Goal: Use online tool/utility: Utilize a website feature to perform a specific function

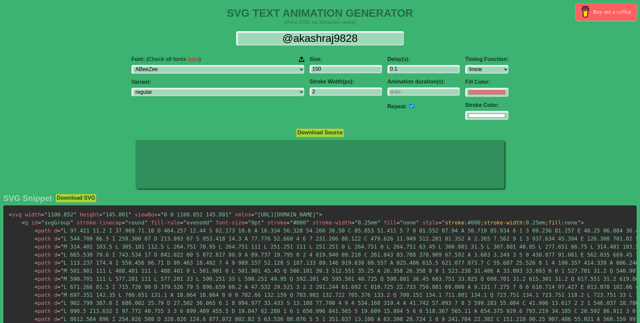
select select "linear"
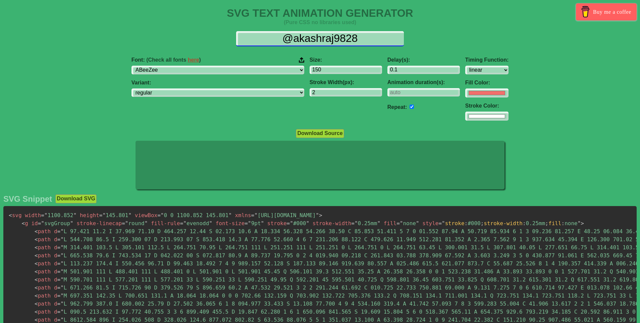
drag, startPoint x: 361, startPoint y: 43, endPoint x: 283, endPoint y: 38, distance: 78.7
click at [283, 38] on input "@akashraj9828" at bounding box center [320, 38] width 168 height 15
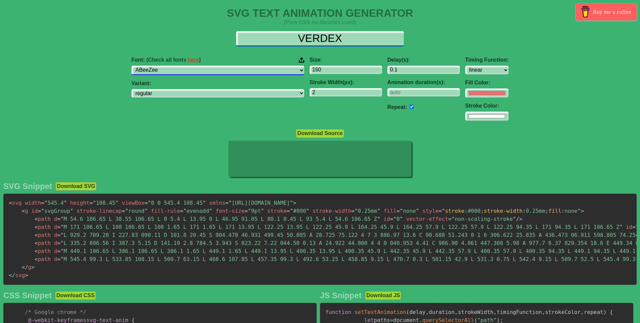
type input "VERDEX"
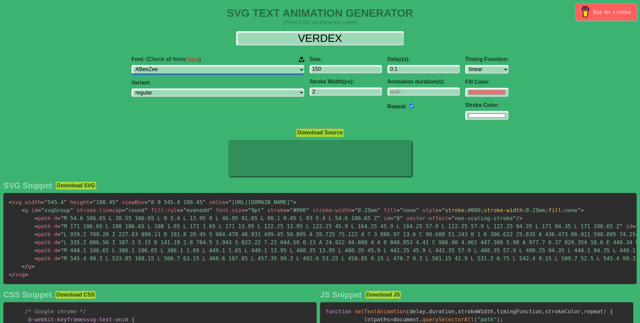
click at [223, 72] on select "ABeeZee ADLaM Display AR One Sans Abel Abhaya Libre Aboreto Abril Fatface Abyss…" at bounding box center [217, 69] width 173 height 9
click at [174, 65] on select "ABeeZee ADLaM Display AR One Sans Abel Abhaya Libre Aboreto Abril Fatface Abyss…" at bounding box center [217, 69] width 173 height 9
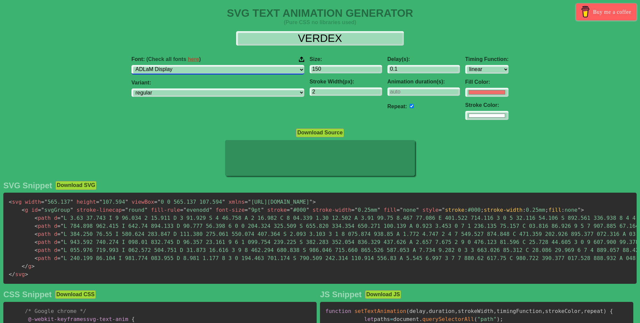
click at [229, 69] on select "ABeeZee ADLaM Display AR One Sans Abel Abhaya Libre Aboreto Abril Fatface Abyss…" at bounding box center [217, 69] width 173 height 9
click at [174, 65] on select "ABeeZee ADLaM Display AR One Sans Abel Abhaya Libre Aboreto Abril Fatface Abyss…" at bounding box center [217, 69] width 173 height 9
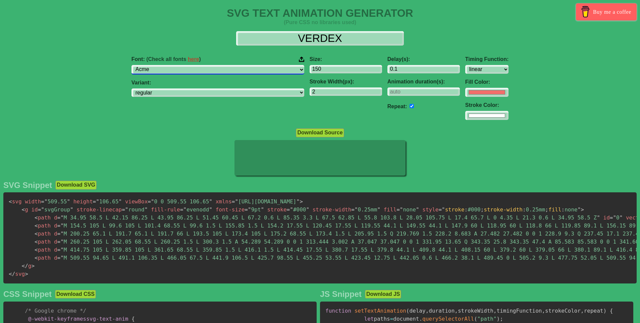
click at [223, 69] on select "ABeeZee ADLaM Display AR One Sans Abel Abhaya Libre Aboreto Abril Fatface Abyss…" at bounding box center [217, 69] width 173 height 9
select select "Agdasima"
click at [174, 65] on select "ABeeZee ADLaM Display AR One Sans Abel Abhaya Libre Aboreto Abril Fatface Abyss…" at bounding box center [217, 69] width 173 height 9
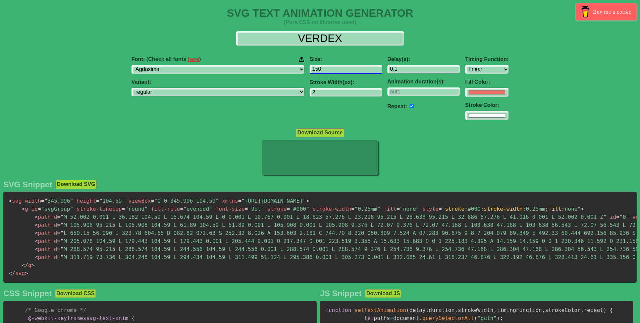
click at [310, 68] on input "150" at bounding box center [346, 69] width 72 height 9
click at [338, 67] on input "151" at bounding box center [346, 69] width 72 height 9
click at [338, 67] on input "152" at bounding box center [346, 69] width 72 height 9
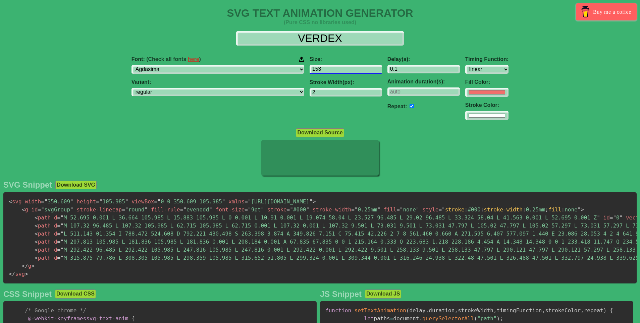
click at [338, 67] on input "153" at bounding box center [346, 69] width 72 height 9
click at [338, 67] on input "154" at bounding box center [346, 69] width 72 height 9
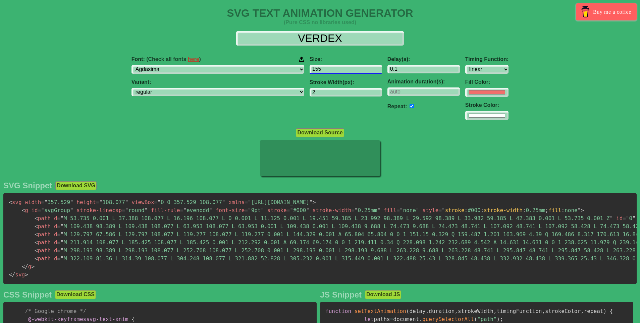
click at [338, 67] on input "155" at bounding box center [346, 69] width 72 height 9
click at [338, 67] on input "156" at bounding box center [346, 69] width 72 height 9
click at [338, 67] on input "157" at bounding box center [346, 69] width 72 height 9
click at [338, 67] on input "158" at bounding box center [346, 69] width 72 height 9
click at [337, 71] on input "157" at bounding box center [346, 69] width 72 height 9
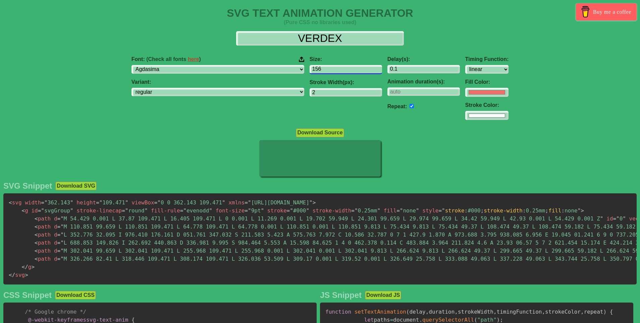
click at [337, 71] on input "156" at bounding box center [346, 69] width 72 height 9
click at [337, 71] on input "155" at bounding box center [346, 69] width 72 height 9
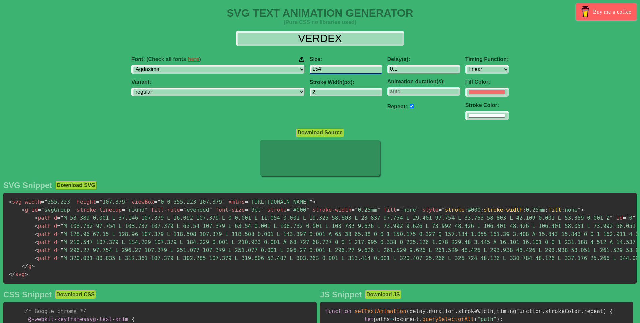
click at [337, 71] on input "154" at bounding box center [346, 69] width 72 height 9
click at [337, 71] on input "153" at bounding box center [346, 69] width 72 height 9
click at [337, 71] on input "152" at bounding box center [346, 69] width 72 height 9
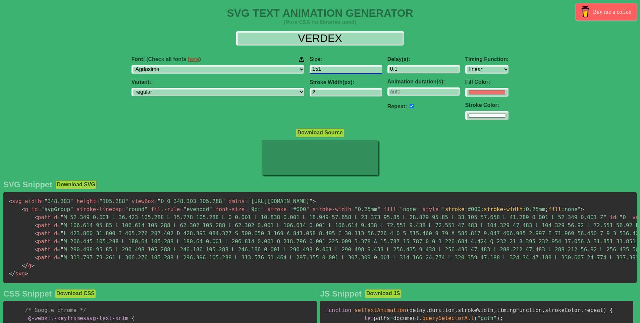
click at [337, 71] on input "151" at bounding box center [346, 69] width 72 height 9
click at [337, 71] on input "150" at bounding box center [346, 69] width 72 height 9
click at [337, 71] on input "149" at bounding box center [346, 69] width 72 height 9
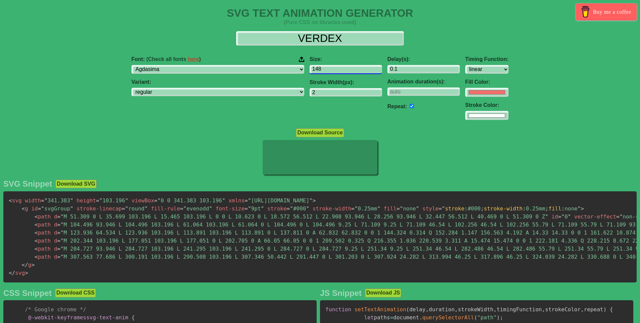
click at [337, 71] on input "148" at bounding box center [346, 69] width 72 height 9
click at [337, 71] on input "147" at bounding box center [346, 69] width 72 height 9
click at [337, 71] on input "146" at bounding box center [346, 69] width 72 height 9
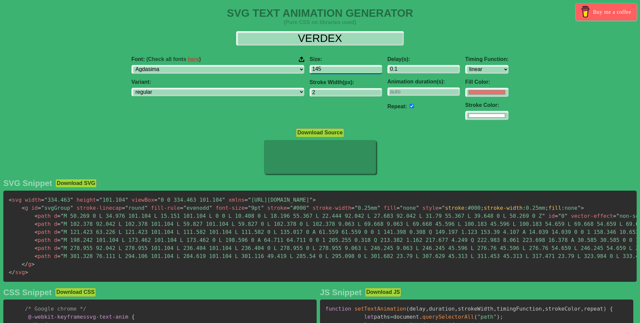
click at [337, 71] on input "145" at bounding box center [346, 69] width 72 height 9
click at [337, 71] on input "144" at bounding box center [346, 69] width 72 height 9
click at [337, 71] on input "143" at bounding box center [346, 69] width 72 height 9
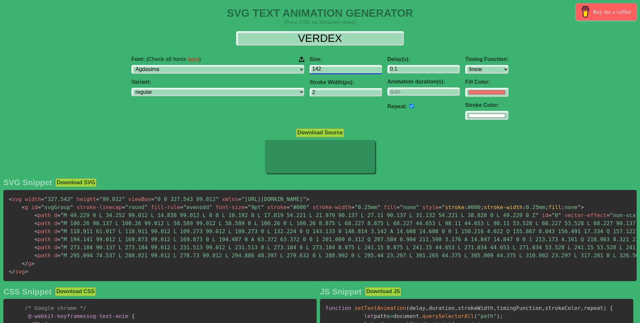
click at [336, 71] on input "142" at bounding box center [346, 69] width 72 height 9
click at [336, 71] on input "141" at bounding box center [346, 69] width 72 height 9
click at [336, 71] on input "140" at bounding box center [346, 69] width 72 height 9
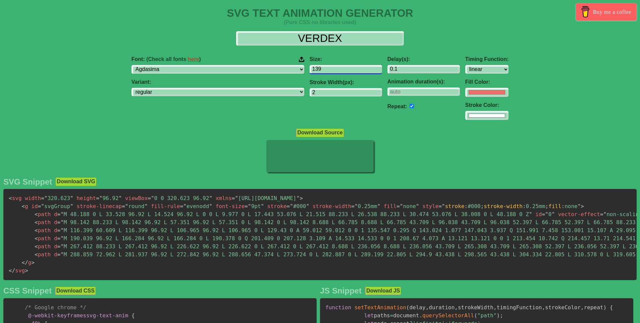
click at [336, 71] on input "139" at bounding box center [346, 69] width 72 height 9
click at [336, 71] on input "138" at bounding box center [346, 69] width 72 height 9
click at [336, 71] on input "137" at bounding box center [346, 69] width 72 height 9
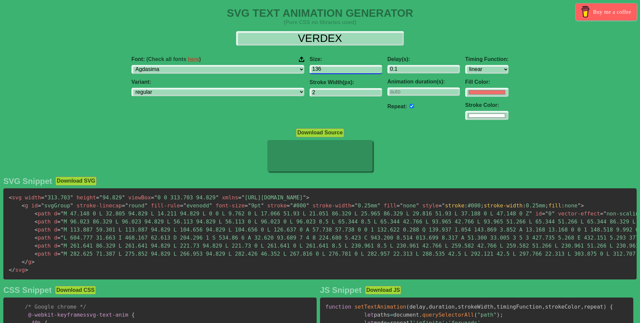
click at [336, 71] on input "136" at bounding box center [346, 69] width 72 height 9
click at [336, 71] on input "135" at bounding box center [346, 69] width 72 height 9
click at [336, 71] on input "134" at bounding box center [346, 69] width 72 height 9
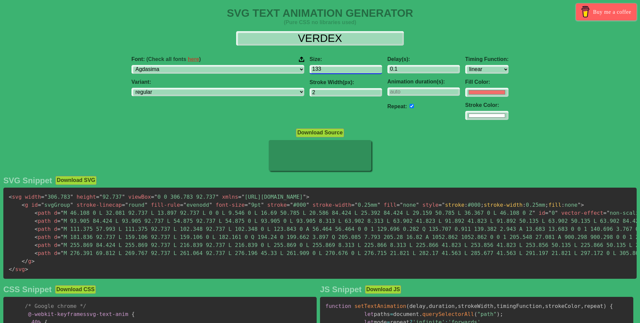
click at [336, 71] on input "133" at bounding box center [346, 69] width 72 height 9
click at [336, 71] on input "132" at bounding box center [346, 69] width 72 height 9
click at [336, 71] on input "131" at bounding box center [346, 69] width 72 height 9
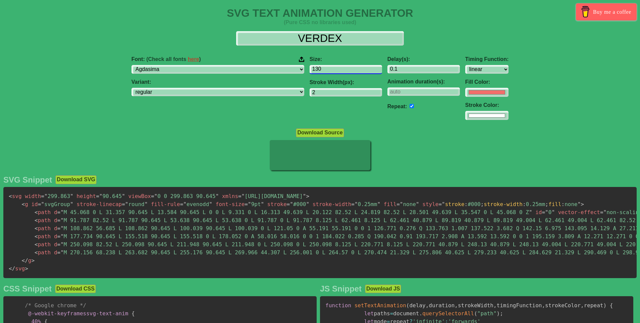
click at [336, 71] on input "130" at bounding box center [346, 69] width 72 height 9
click at [336, 71] on input "129" at bounding box center [346, 69] width 72 height 9
click at [336, 71] on input "128" at bounding box center [346, 69] width 72 height 9
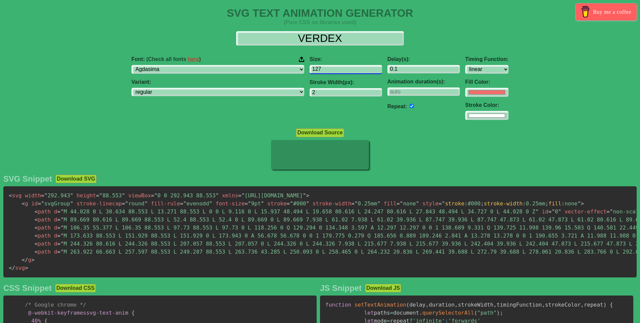
click at [336, 71] on input "127" at bounding box center [346, 69] width 72 height 9
click at [336, 71] on input "126" at bounding box center [346, 69] width 72 height 9
click at [336, 71] on input "125" at bounding box center [346, 69] width 72 height 9
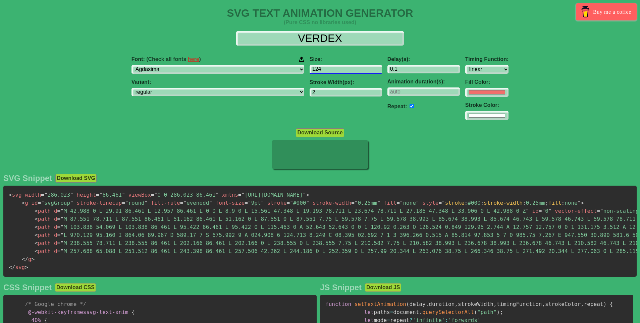
click at [336, 71] on input "124" at bounding box center [346, 69] width 72 height 9
click at [336, 71] on input "123" at bounding box center [346, 69] width 72 height 9
click at [336, 71] on input "122" at bounding box center [346, 69] width 72 height 9
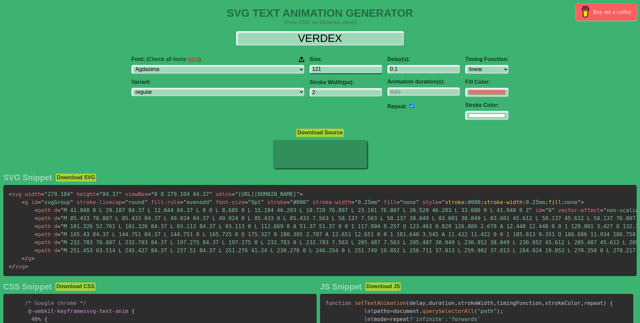
click at [336, 71] on input "121" at bounding box center [346, 69] width 72 height 9
click at [336, 71] on input "120" at bounding box center [346, 69] width 72 height 9
click at [336, 71] on input "119" at bounding box center [346, 69] width 72 height 9
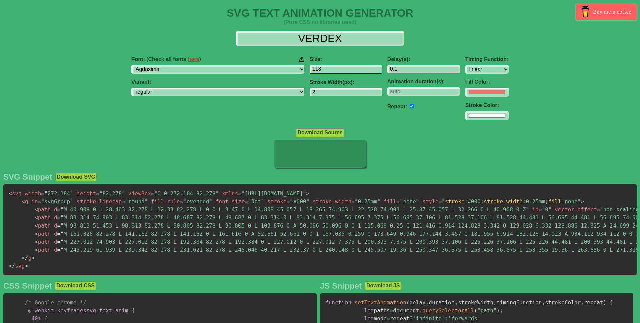
click at [336, 71] on input "118" at bounding box center [346, 69] width 72 height 9
click at [336, 71] on input "117" at bounding box center [346, 69] width 72 height 9
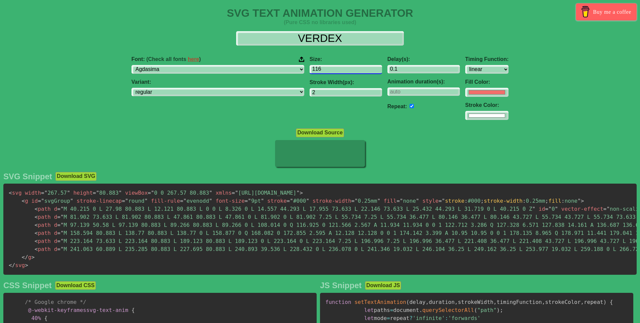
click at [336, 71] on input "116" at bounding box center [346, 69] width 72 height 9
click at [336, 71] on input "115" at bounding box center [346, 69] width 72 height 9
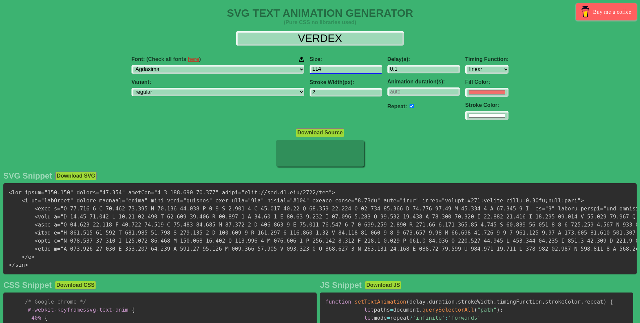
click at [336, 71] on input "114" at bounding box center [346, 69] width 72 height 9
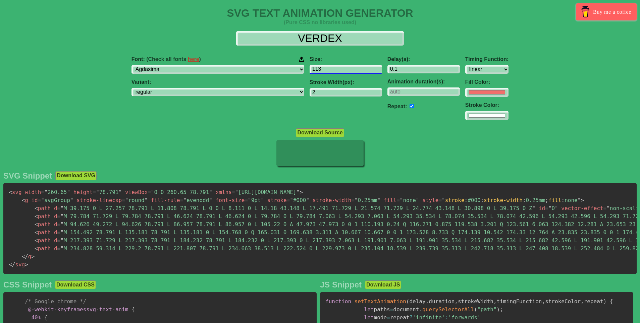
click at [336, 71] on input "113" at bounding box center [346, 69] width 72 height 9
click at [336, 71] on input "112" at bounding box center [346, 69] width 72 height 9
click at [336, 71] on input "111" at bounding box center [346, 69] width 72 height 9
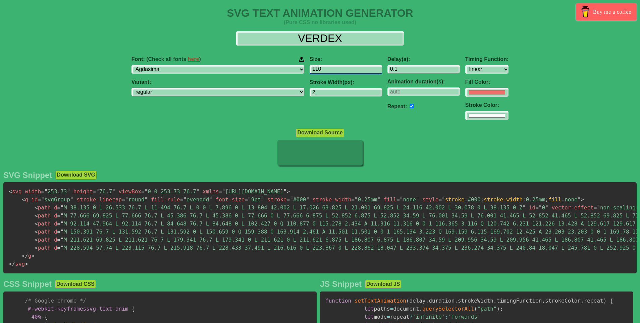
click at [336, 71] on input "110" at bounding box center [346, 69] width 72 height 9
click at [336, 71] on input "109" at bounding box center [346, 69] width 72 height 9
click at [336, 71] on input "108" at bounding box center [346, 69] width 72 height 9
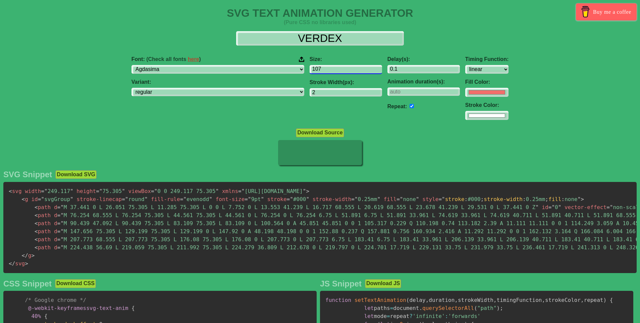
click at [336, 71] on input "107" at bounding box center [346, 69] width 72 height 9
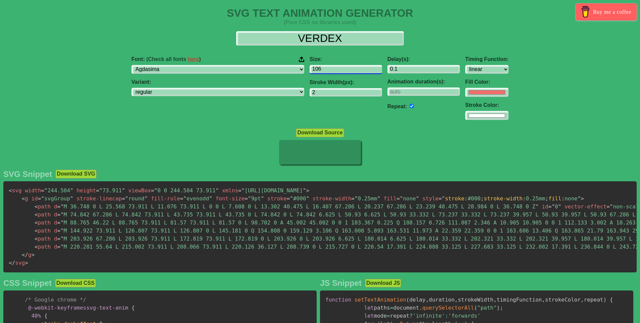
click at [336, 71] on input "106" at bounding box center [346, 69] width 72 height 9
click at [336, 71] on input "105" at bounding box center [346, 69] width 72 height 9
click at [336, 71] on input "104" at bounding box center [346, 69] width 72 height 9
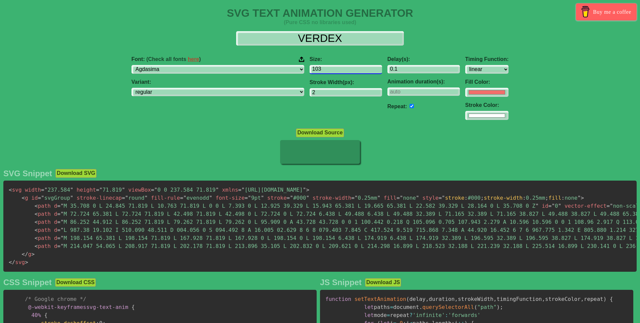
click at [336, 71] on input "103" at bounding box center [346, 69] width 72 height 9
click at [336, 71] on input "102" at bounding box center [346, 69] width 72 height 9
click at [336, 71] on input "101" at bounding box center [346, 69] width 72 height 9
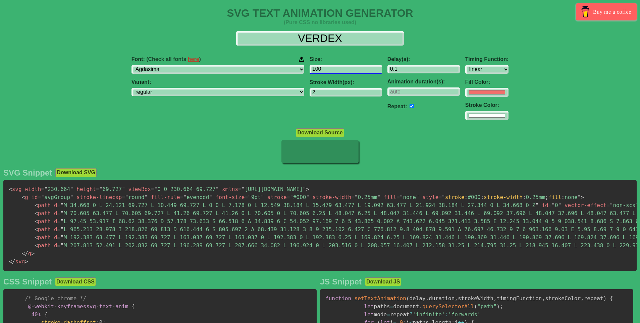
click at [336, 71] on input "100" at bounding box center [346, 69] width 72 height 9
click at [336, 71] on input "99" at bounding box center [346, 69] width 72 height 9
click at [336, 71] on input "98" at bounding box center [346, 69] width 72 height 9
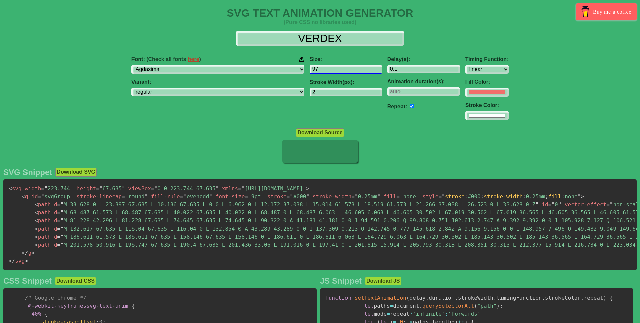
click at [336, 71] on input "97" at bounding box center [346, 69] width 72 height 9
click at [336, 71] on input "96" at bounding box center [346, 69] width 72 height 9
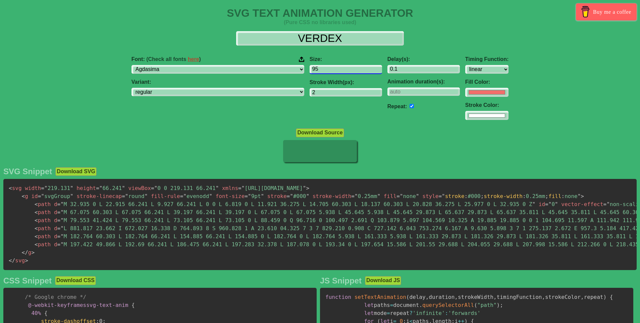
click at [336, 71] on input "95" at bounding box center [346, 69] width 72 height 9
click at [336, 71] on input "94" at bounding box center [346, 69] width 72 height 9
click at [336, 71] on input "93" at bounding box center [346, 69] width 72 height 9
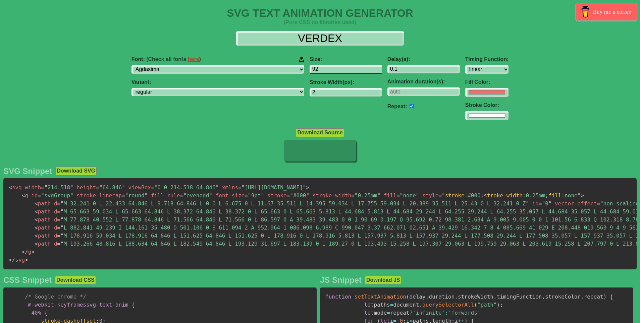
click at [336, 71] on input "92" at bounding box center [346, 69] width 72 height 9
click at [336, 71] on input "91" at bounding box center [346, 69] width 72 height 9
click at [336, 71] on input "90" at bounding box center [346, 69] width 72 height 9
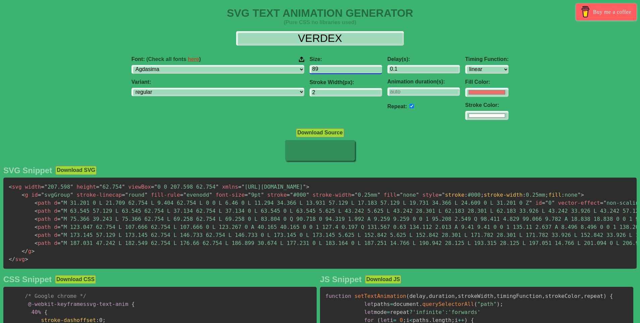
click at [336, 71] on input "89" at bounding box center [346, 69] width 72 height 9
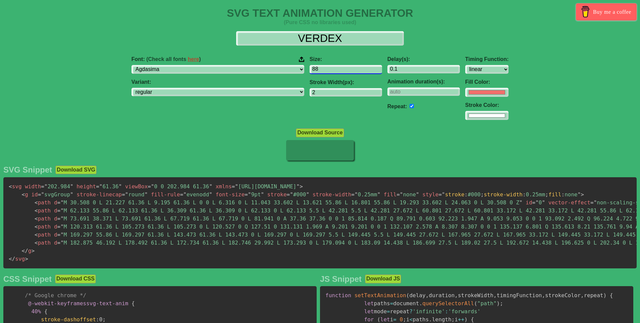
click at [336, 71] on input "88" at bounding box center [346, 69] width 72 height 9
click at [336, 71] on input "87" at bounding box center [346, 69] width 72 height 9
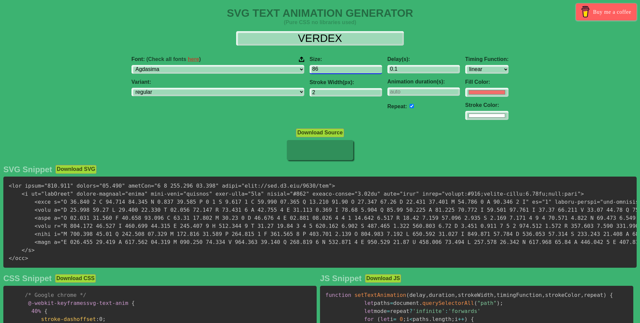
click at [336, 71] on input "86" at bounding box center [346, 69] width 72 height 9
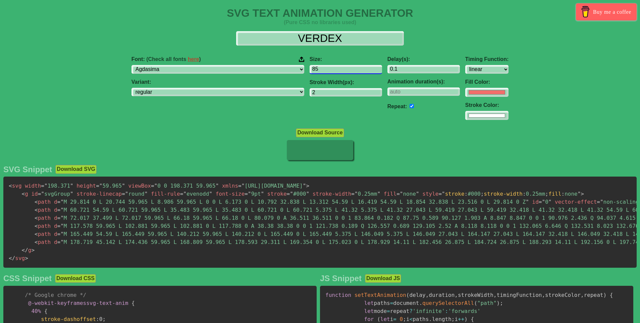
click at [336, 71] on input "85" at bounding box center [346, 69] width 72 height 9
click at [335, 71] on input "84" at bounding box center [346, 69] width 72 height 9
click at [335, 71] on input "83" at bounding box center [346, 69] width 72 height 9
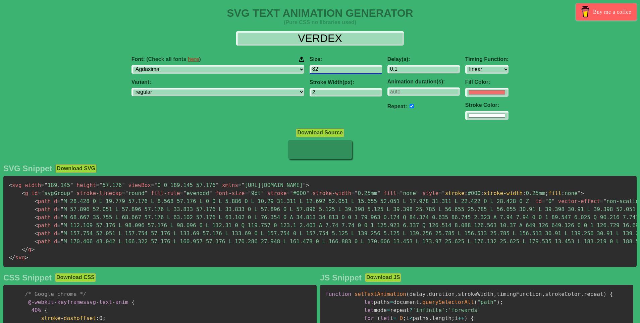
click at [335, 70] on input "82" at bounding box center [346, 69] width 72 height 9
click at [335, 70] on input "81" at bounding box center [346, 69] width 72 height 9
type input "80"
click at [335, 70] on input "80" at bounding box center [346, 69] width 72 height 9
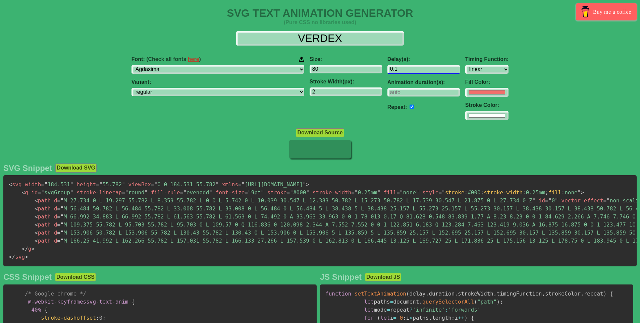
click at [387, 69] on input "0.1" at bounding box center [423, 69] width 72 height 9
click at [412, 67] on input "1.1" at bounding box center [423, 69] width 72 height 9
click at [412, 67] on input "2.1" at bounding box center [423, 69] width 72 height 9
click at [414, 71] on input "1.1" at bounding box center [423, 69] width 72 height 9
click at [414, 71] on input "0.1" at bounding box center [423, 69] width 72 height 9
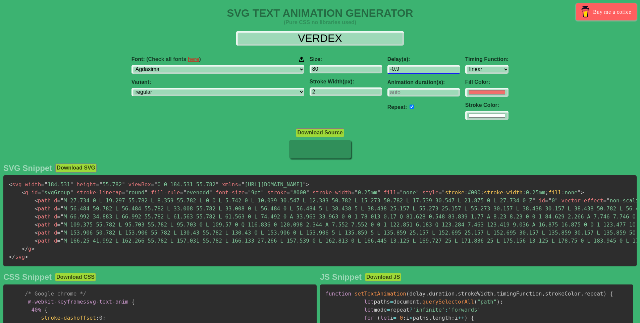
click at [414, 71] on input "-0.9" at bounding box center [423, 69] width 72 height 9
type input "0.1"
click at [413, 66] on input "0.1" at bounding box center [423, 69] width 72 height 9
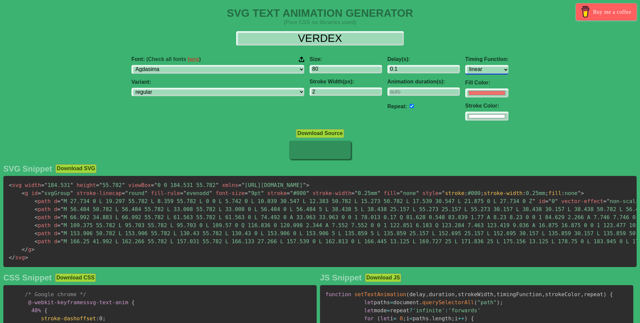
click at [465, 70] on select "ease ease-in ease-out ease-in-out linear step-start step-end" at bounding box center [486, 69] width 43 height 9
click at [465, 65] on select "ease ease-in ease-out ease-in-out linear step-start step-end" at bounding box center [486, 69] width 43 height 9
click at [465, 67] on select "ease ease-in ease-out ease-in-out linear step-start step-end" at bounding box center [486, 69] width 43 height 9
click at [465, 65] on select "ease ease-in ease-out ease-in-out linear step-start step-end" at bounding box center [486, 69] width 43 height 9
click at [465, 68] on select "ease ease-in ease-out ease-in-out linear step-start step-end" at bounding box center [486, 69] width 43 height 9
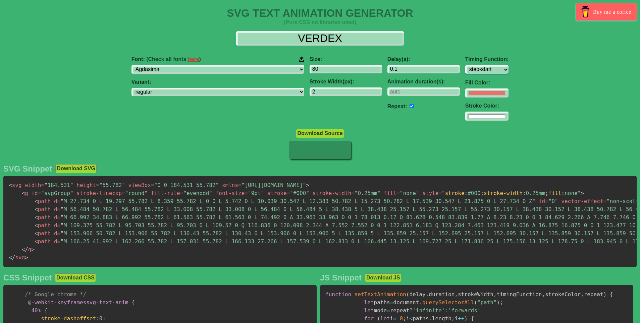
select select "ease-out"
click at [465, 65] on select "ease ease-in ease-out ease-in-out linear step-start step-end" at bounding box center [486, 69] width 43 height 9
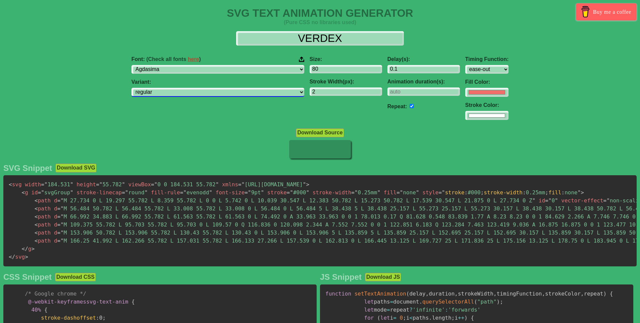
click at [258, 95] on select "regular 700" at bounding box center [217, 92] width 173 height 9
click at [174, 88] on select "regular 700" at bounding box center [217, 92] width 173 height 9
click at [254, 96] on select "regular 700" at bounding box center [217, 92] width 173 height 9
select select "regular"
click at [174, 88] on select "regular 700" at bounding box center [217, 92] width 173 height 9
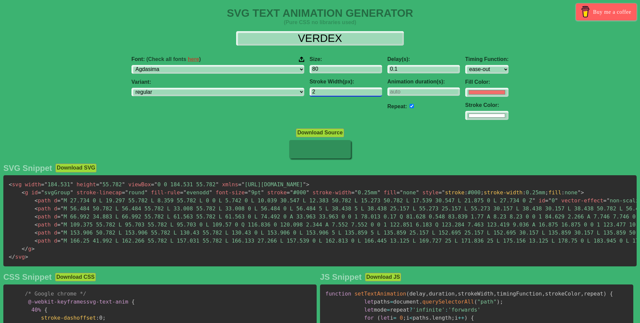
click at [310, 90] on input "2" at bounding box center [346, 92] width 72 height 9
click at [387, 91] on input "number" at bounding box center [423, 92] width 72 height 9
click at [413, 93] on input "1" at bounding box center [423, 92] width 72 height 9
click at [412, 93] on input "0" at bounding box center [423, 92] width 72 height 9
type input "1"
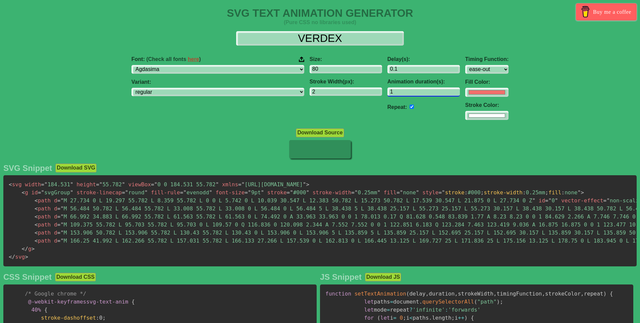
click at [413, 92] on input "1" at bounding box center [423, 92] width 72 height 9
click at [338, 90] on input "3" at bounding box center [346, 92] width 72 height 9
click at [336, 93] on input "2" at bounding box center [346, 92] width 72 height 9
type input "1"
click at [336, 93] on input "1" at bounding box center [346, 92] width 72 height 9
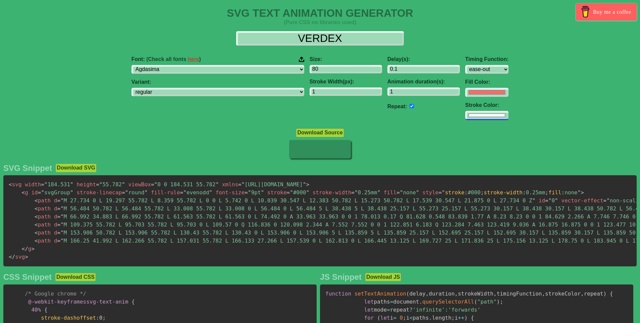
click at [465, 97] on input "#ffffff" at bounding box center [486, 92] width 43 height 9
type input "#000000"
click at [374, 152] on div at bounding box center [320, 150] width 640 height 20
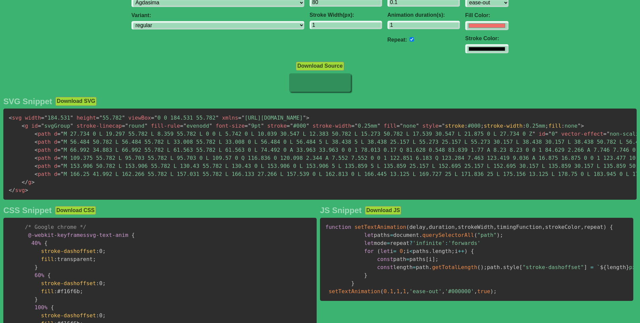
scroll to position [67, 0]
click at [322, 65] on button "Download Source" at bounding box center [320, 65] width 48 height 9
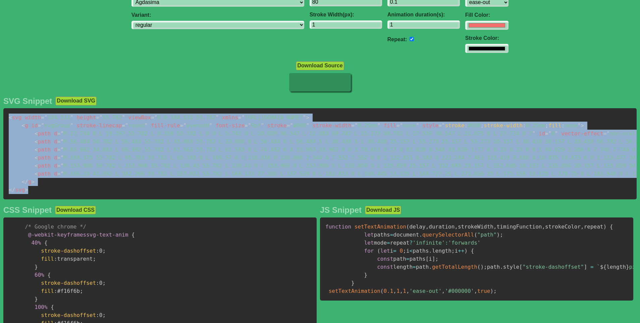
drag, startPoint x: 8, startPoint y: 117, endPoint x: 343, endPoint y: 196, distance: 344.3
click at [343, 196] on pre "< svg width = " 184.531 " height = " 55.782 " viewBox = " 0 0 184.531 55.782 " …" at bounding box center [319, 153] width 633 height 91
copy code "< svg width = " 184.531 " height = " 55.782 " viewBox = " 0 0 184.531 55.782 " …"
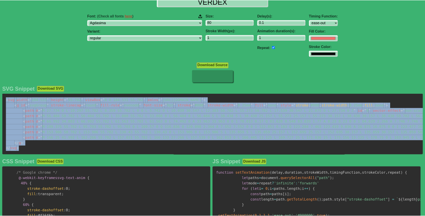
scroll to position [0, 0]
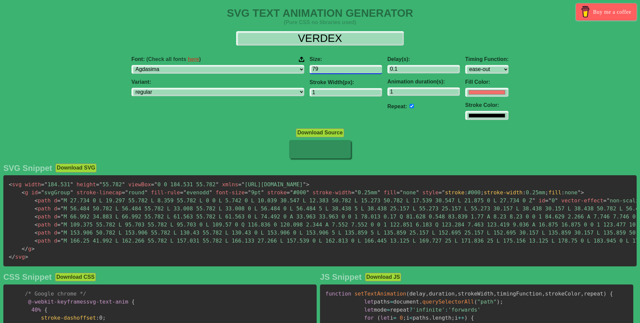
click at [338, 69] on input "79" at bounding box center [346, 69] width 72 height 9
click at [338, 69] on input "80" at bounding box center [346, 69] width 72 height 9
click at [338, 69] on input "81" at bounding box center [346, 69] width 72 height 9
click at [338, 69] on input "82" at bounding box center [346, 69] width 72 height 9
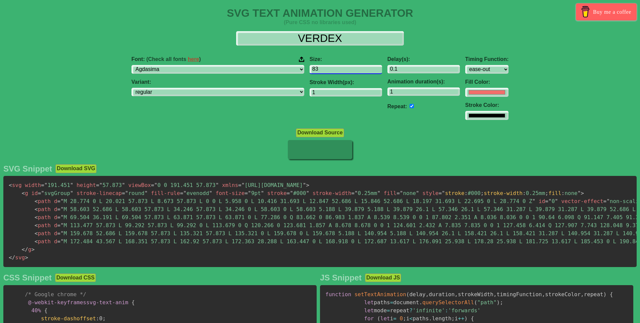
click at [338, 69] on input "83" at bounding box center [346, 69] width 72 height 9
click at [338, 69] on input "84" at bounding box center [346, 69] width 72 height 9
click at [336, 69] on input "85" at bounding box center [346, 69] width 72 height 9
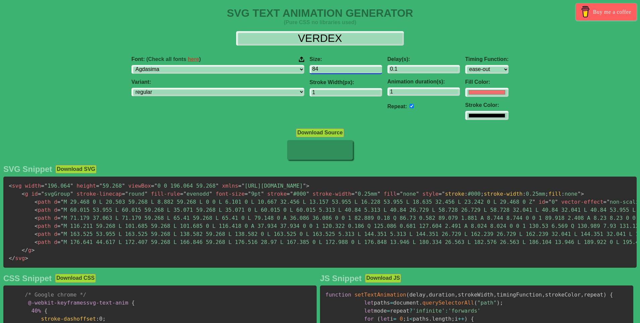
click at [336, 70] on input "84" at bounding box center [346, 69] width 72 height 9
click at [336, 70] on input "83" at bounding box center [346, 69] width 72 height 9
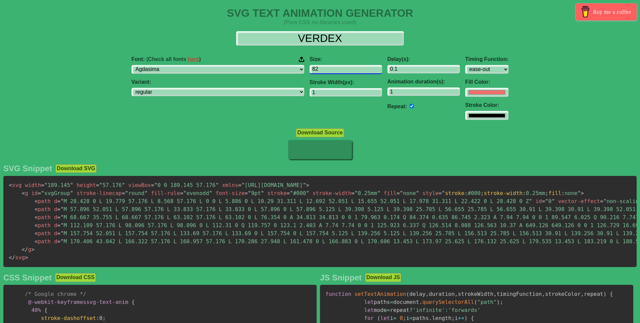
click at [336, 70] on input "82" at bounding box center [346, 69] width 72 height 9
click at [336, 70] on input "81" at bounding box center [346, 69] width 72 height 9
click at [336, 70] on input "80" at bounding box center [346, 69] width 72 height 9
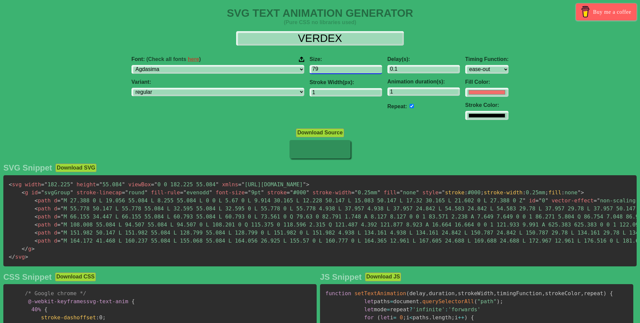
click at [336, 70] on input "79" at bounding box center [346, 69] width 72 height 9
click at [336, 70] on input "78" at bounding box center [346, 69] width 72 height 9
click at [336, 70] on input "77" at bounding box center [346, 69] width 72 height 9
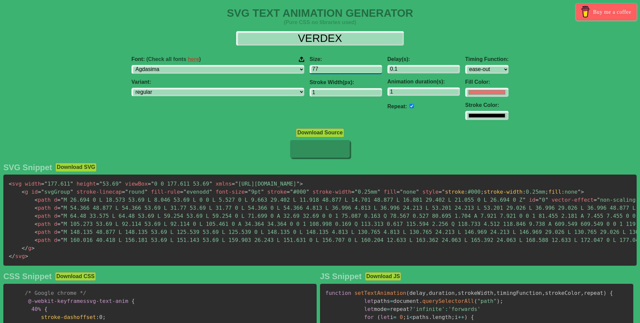
type input "7"
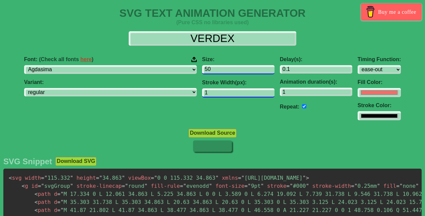
type input "5"
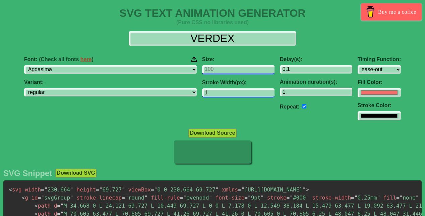
type input "5"
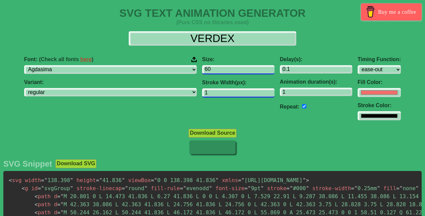
type input "6"
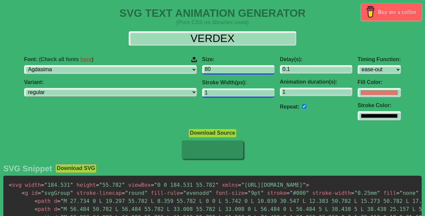
type input "8"
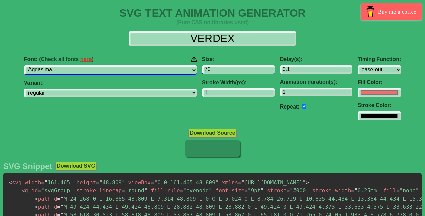
type input "70"
click at [140, 70] on select "ABeeZee ADLaM Display AR One Sans Abel Abhaya Libre Aboreto Abril Fatface Abyss…" at bounding box center [110, 69] width 173 height 9
click at [67, 65] on select "ABeeZee ADLaM Display AR One Sans Abel Abhaya Libre Aboreto Abril Fatface Abyss…" at bounding box center [110, 69] width 173 height 9
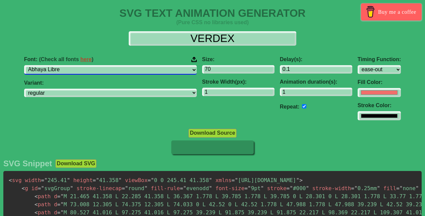
click at [112, 66] on select "ABeeZee ADLaM Display AR One Sans Abel Abhaya Libre Aboreto Abril Fatface Abyss…" at bounding box center [110, 69] width 173 height 9
click at [67, 65] on select "ABeeZee ADLaM Display AR One Sans Abel Abhaya Libre Aboreto Abril Fatface Abyss…" at bounding box center [110, 69] width 173 height 9
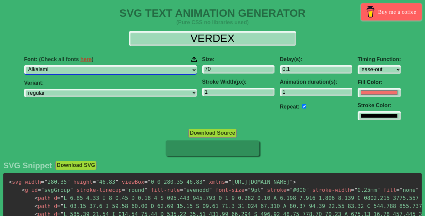
click at [137, 69] on select "ABeeZee ADLaM Display AR One Sans Abel Abhaya Libre Aboreto Abril Fatface Abyss…" at bounding box center [110, 69] width 173 height 9
click at [67, 65] on select "ABeeZee ADLaM Display AR One Sans Abel Abhaya Libre Aboreto Abril Fatface Abyss…" at bounding box center [110, 69] width 173 height 9
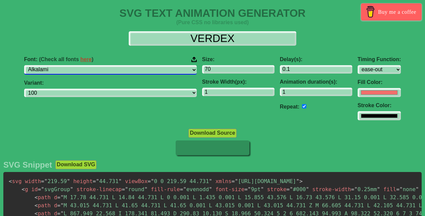
click at [124, 68] on select "ABeeZee ADLaM Display AR One Sans Abel Abhaya Libre Aboreto Abril Fatface Abyss…" at bounding box center [110, 69] width 173 height 9
select select "Babylonica"
click at [67, 65] on select "ABeeZee ADLaM Display AR One Sans Abel Abhaya Libre Aboreto Abril Fatface Abyss…" at bounding box center [110, 69] width 173 height 9
click at [116, 68] on select "ABeeZee ADLaM Display AR One Sans Abel Abhaya Libre Aboreto Abril Fatface Abyss…" at bounding box center [110, 69] width 173 height 9
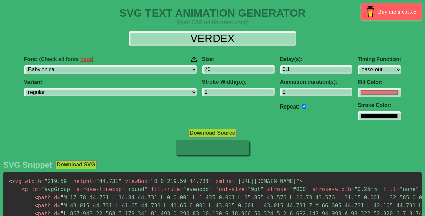
click at [119, 63] on div "Font: (Check all fonts here ) ABeeZee ADLaM Display AR One Sans Abel Abhaya Lib…" at bounding box center [110, 64] width 173 height 17
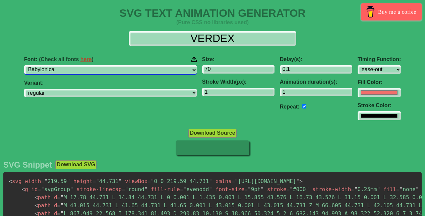
click at [120, 70] on select "ABeeZee ADLaM Display AR One Sans Abel Abhaya Libre Aboreto Abril Fatface Abyss…" at bounding box center [110, 69] width 173 height 9
click at [151, 69] on select "ABeeZee ADLaM Display AR One Sans Abel Abhaya Libre Aboreto Abril Fatface Abyss…" at bounding box center [110, 69] width 173 height 9
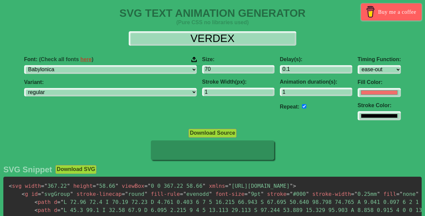
click at [159, 71] on div "Font: (Check all fonts here ) ABeeZee ADLaM Display AR One Sans Abel Abhaya Lib…" at bounding box center [110, 88] width 178 height 75
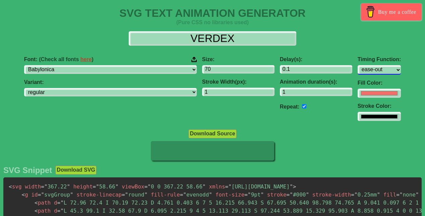
click at [358, 67] on select "ease ease-in ease-out ease-in-out linear step-start step-end" at bounding box center [379, 69] width 43 height 9
click at [358, 65] on select "ease ease-in ease-out ease-in-out linear step-start step-end" at bounding box center [379, 69] width 43 height 9
click at [358, 68] on select "ease ease-in ease-out ease-in-out linear step-start step-end" at bounding box center [379, 69] width 43 height 9
select select "ease-in"
click at [358, 65] on select "ease ease-in ease-out ease-in-out linear step-start step-end" at bounding box center [379, 69] width 43 height 9
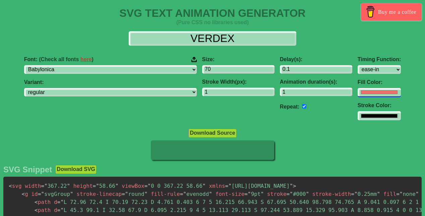
click at [358, 93] on input "#f16f6b" at bounding box center [379, 92] width 43 height 9
type input "#ded3d3"
click at [358, 92] on input "#ded3d3" at bounding box center [379, 92] width 43 height 9
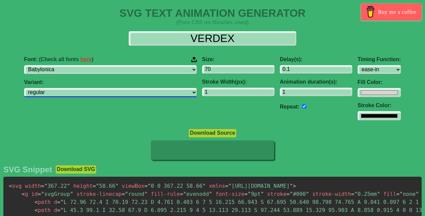
click at [119, 92] on select "regular" at bounding box center [110, 92] width 173 height 9
drag, startPoint x: 120, startPoint y: 66, endPoint x: 228, endPoint y: 7, distance: 123.2
click at [120, 88] on select "regular" at bounding box center [110, 92] width 173 height 9
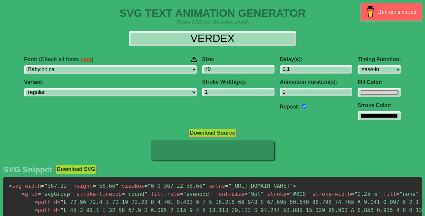
scroll to position [22, 0]
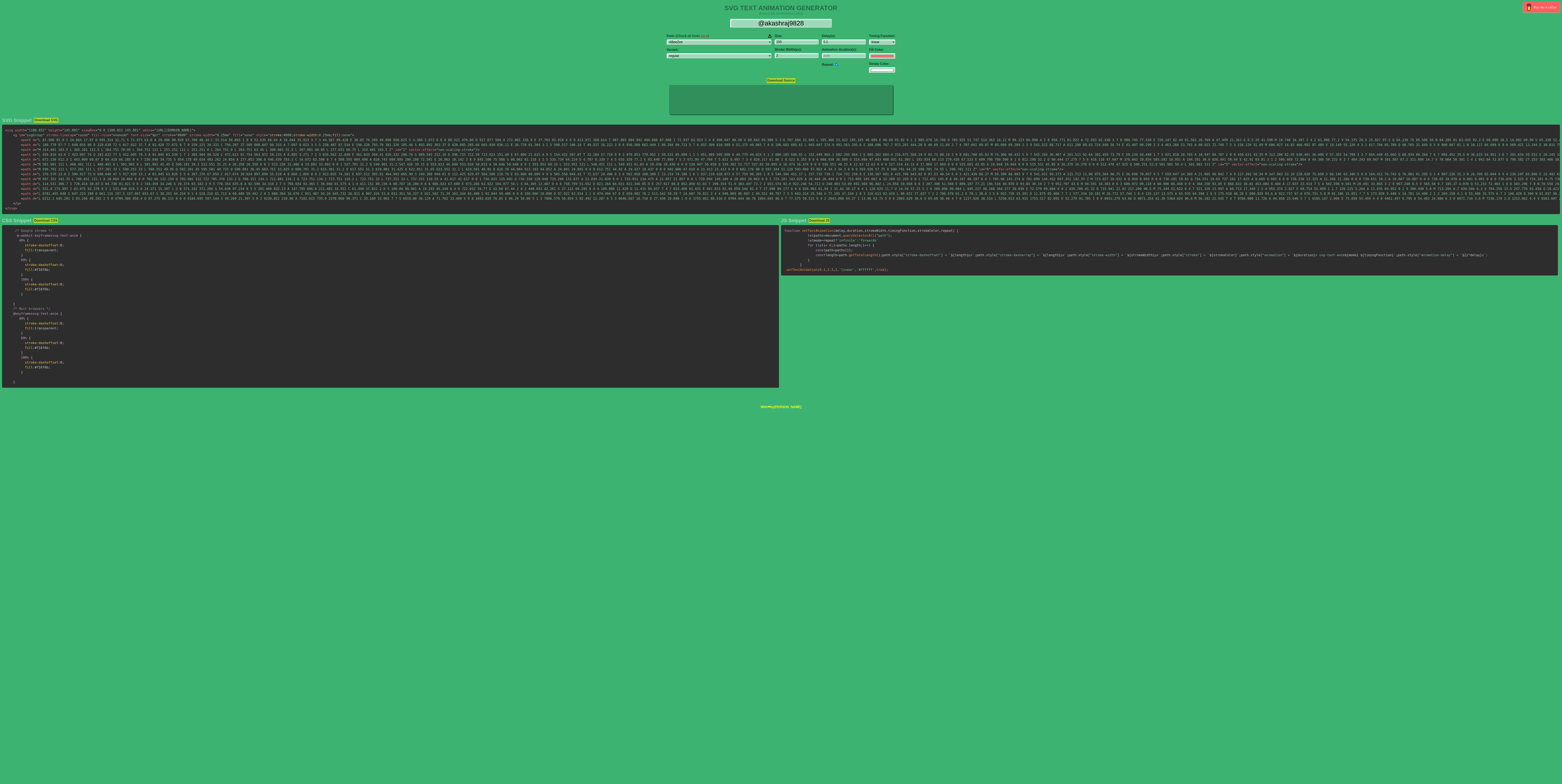
select select "linear"
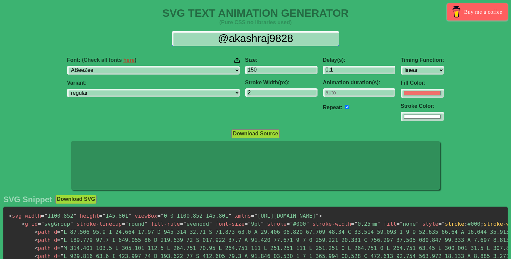
drag, startPoint x: 294, startPoint y: 35, endPoint x: 146, endPoint y: 39, distance: 148.3
click at [146, 39] on div "@akashraj9828" at bounding box center [255, 38] width 500 height 15
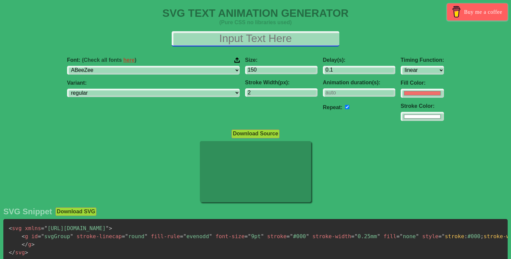
type input "м"
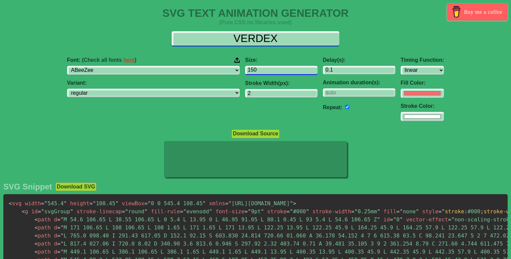
type input "VERDEX"
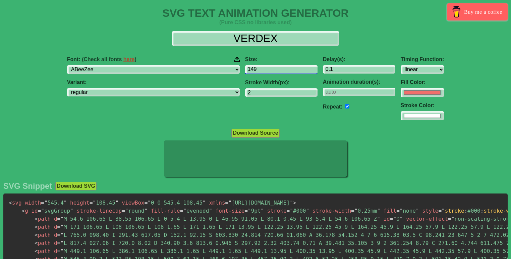
click at [272, 70] on input "149" at bounding box center [281, 69] width 72 height 9
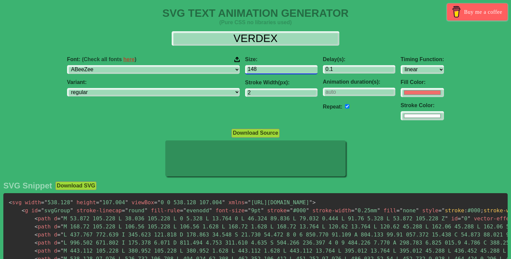
click at [272, 70] on input "148" at bounding box center [281, 69] width 72 height 9
click at [272, 70] on input "147" at bounding box center [281, 69] width 72 height 9
click at [272, 70] on input "146" at bounding box center [281, 69] width 72 height 9
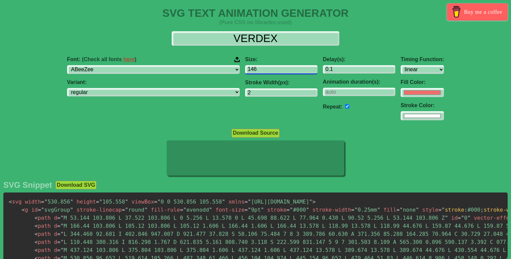
click at [261, 69] on input "146" at bounding box center [281, 69] width 72 height 9
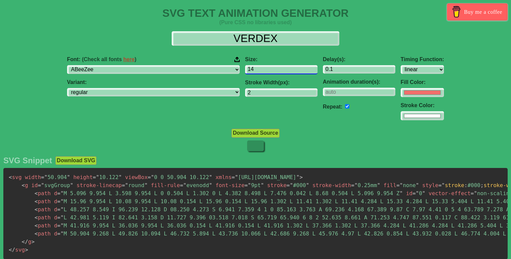
type input "1"
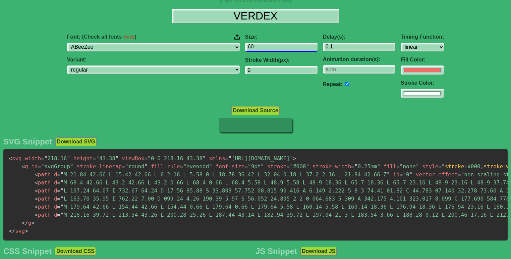
scroll to position [54, 0]
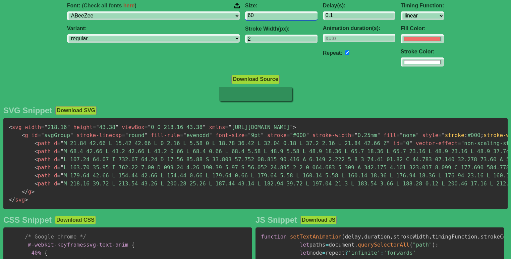
type input "60"
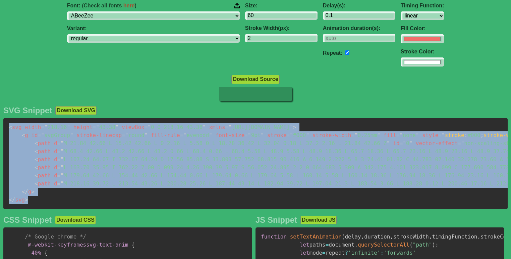
drag, startPoint x: 5, startPoint y: 128, endPoint x: 191, endPoint y: 206, distance: 201.3
click at [191, 206] on pre "< svg width = " 218.16 " height = " 43.38 " viewBox = " 0 0 218.16 43.38 " xmln…" at bounding box center [255, 163] width 504 height 91
copy code "< svg width = " 218.16 " height = " 43.38 " viewBox = " 0 0 218.16 43.38 " xmln…"
click at [88, 108] on button "Download SVG" at bounding box center [75, 110] width 41 height 9
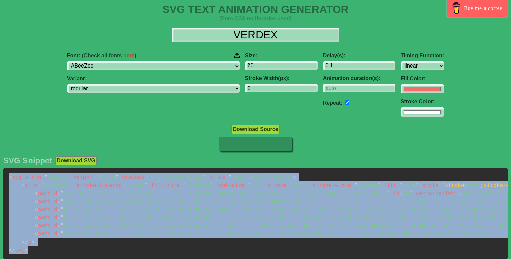
scroll to position [0, 0]
